Goal: Check status

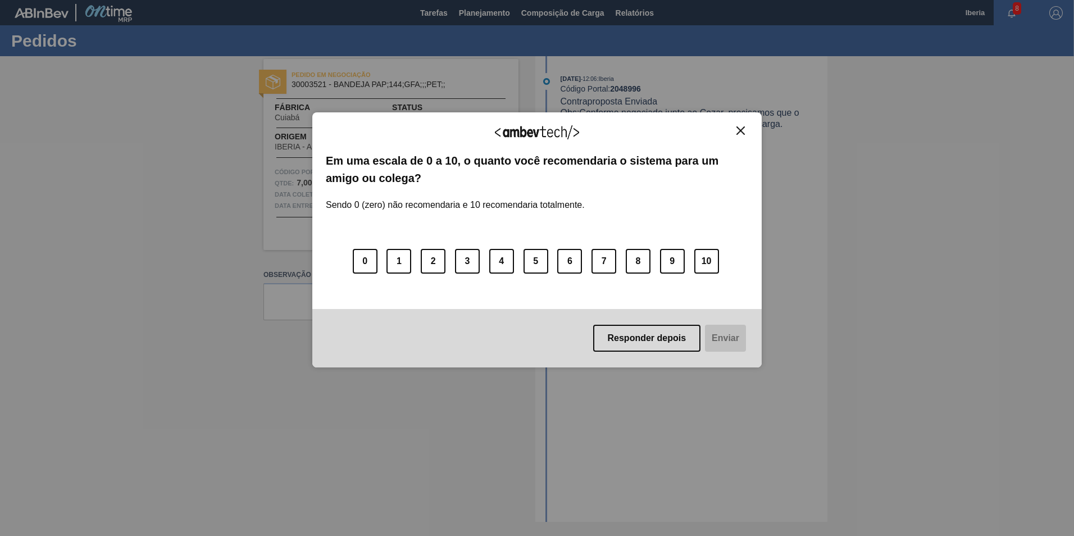
click at [735, 127] on button "Close" at bounding box center [740, 131] width 15 height 10
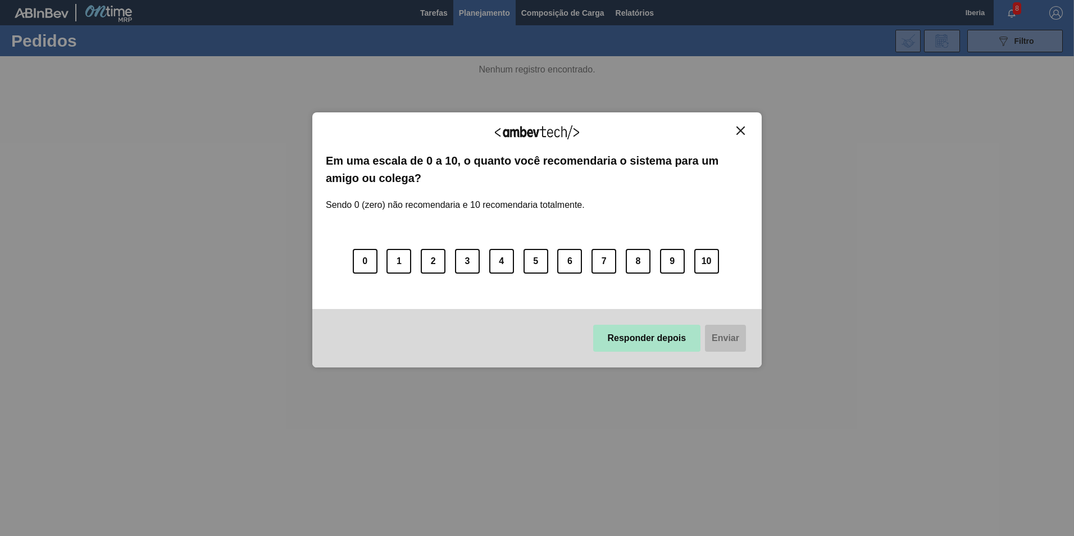
click at [641, 331] on button "Responder depois" at bounding box center [647, 338] width 108 height 27
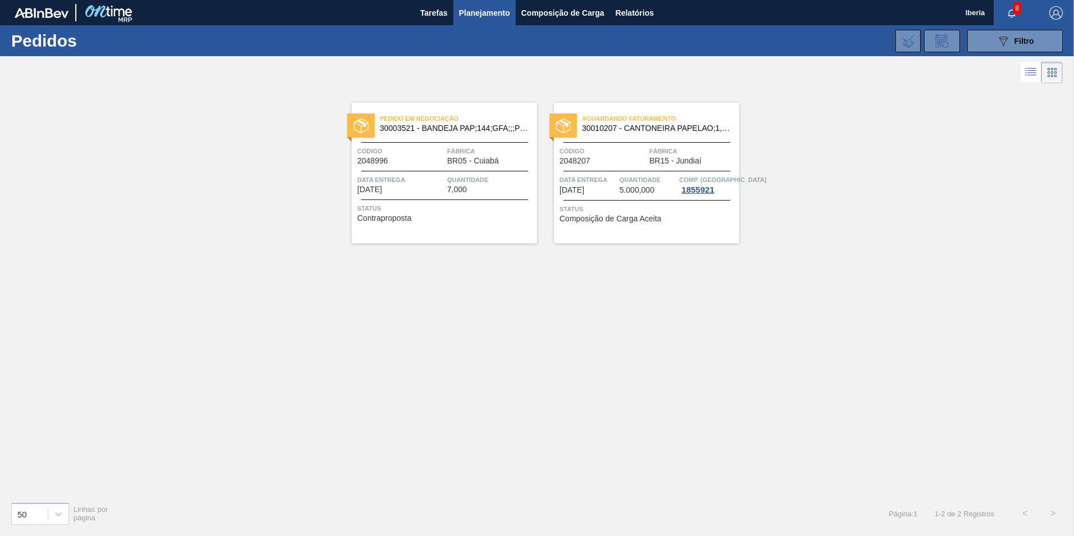
click at [485, 126] on span "30003521 - BANDEJA PAP;144;GFA;;;PET;;" at bounding box center [454, 128] width 148 height 8
click at [456, 156] on span "Fábrica" at bounding box center [490, 150] width 87 height 11
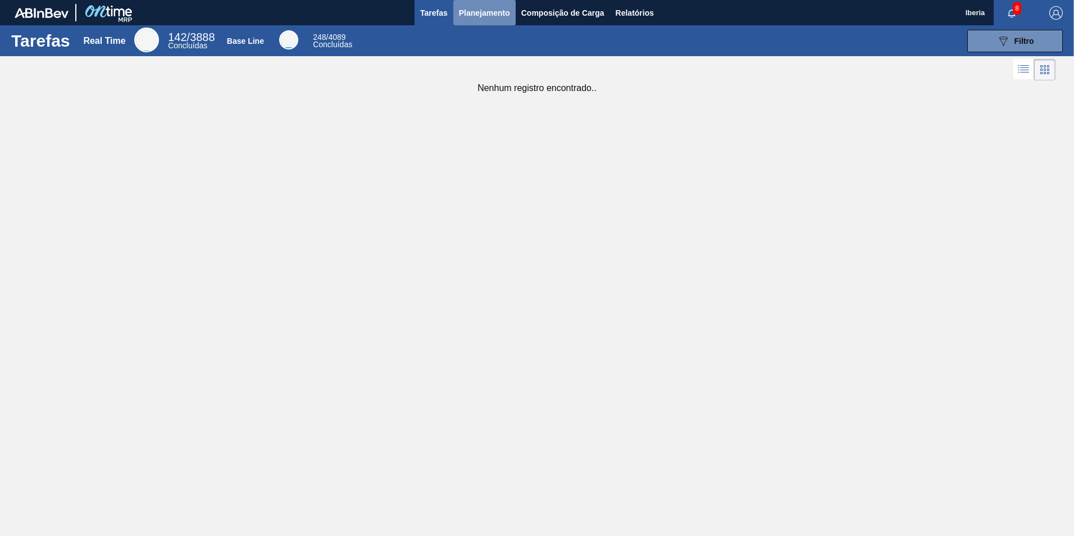
click at [472, 13] on span "Planejamento" at bounding box center [484, 12] width 51 height 13
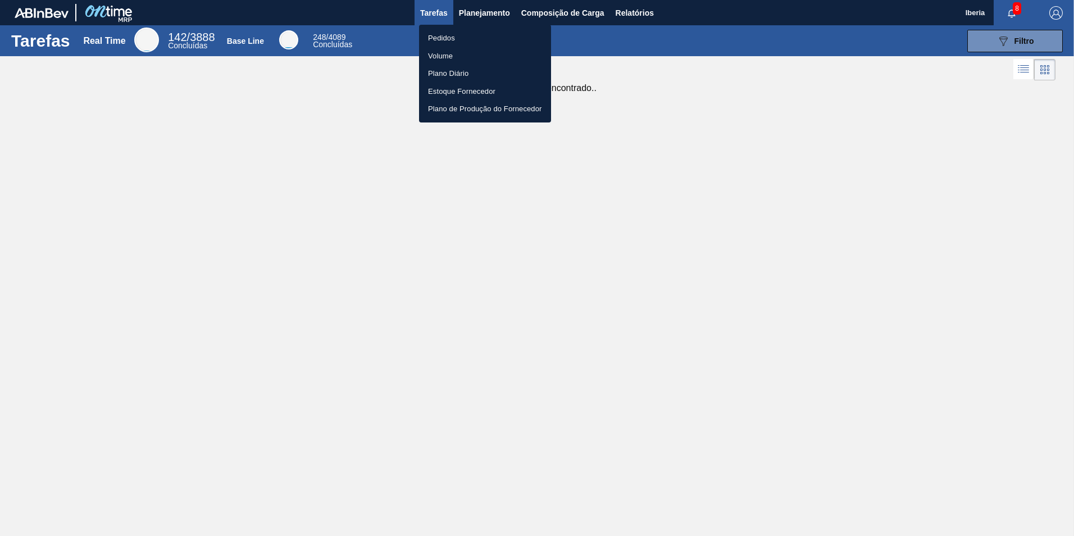
click at [463, 38] on li "Pedidos" at bounding box center [485, 38] width 132 height 18
